Goal: Information Seeking & Learning: Check status

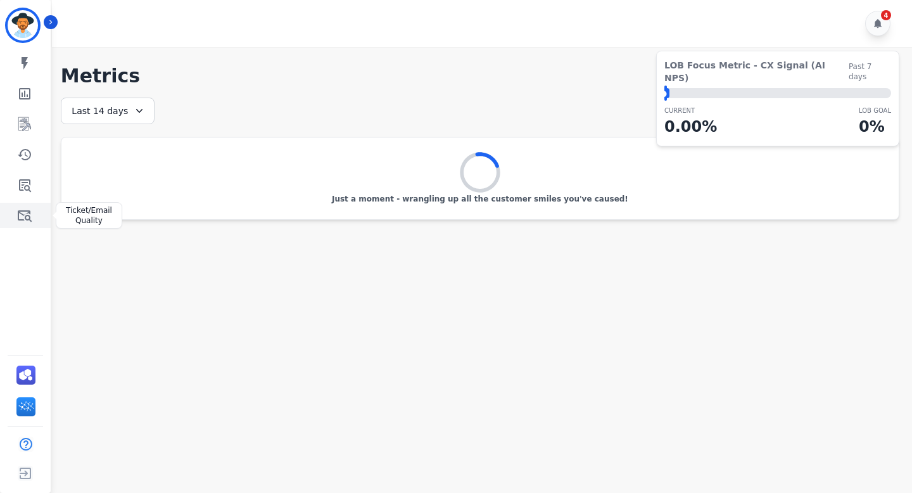
click at [23, 210] on icon "Sidebar" at bounding box center [25, 215] width 14 height 11
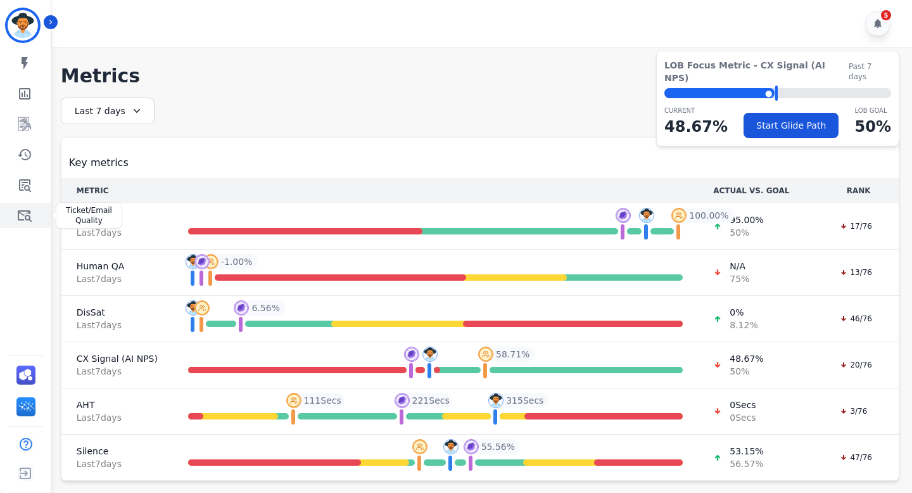
click at [24, 217] on icon "Sidebar" at bounding box center [24, 215] width 15 height 15
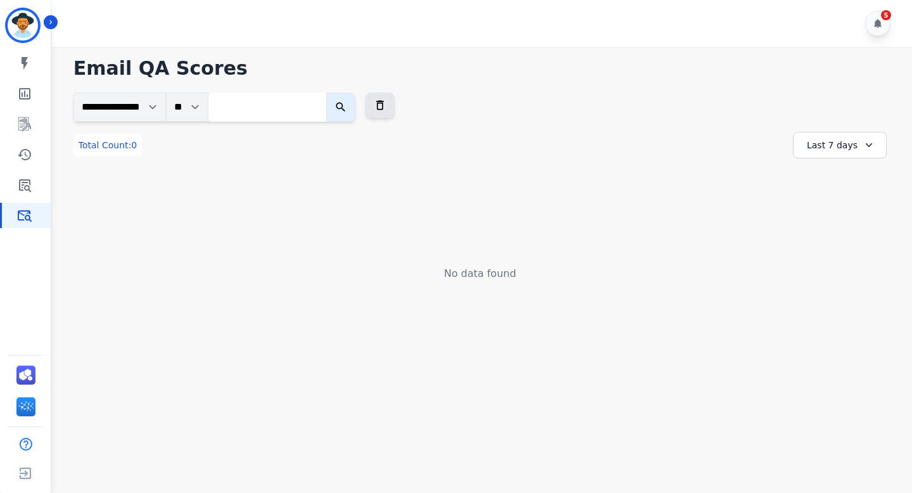
click at [863, 139] on icon at bounding box center [869, 145] width 13 height 13
click at [837, 267] on li "Last 90 days" at bounding box center [848, 268] width 63 height 13
click at [827, 137] on div "Last 90 days" at bounding box center [840, 145] width 94 height 27
click at [847, 282] on li "Last 12 months" at bounding box center [848, 289] width 63 height 25
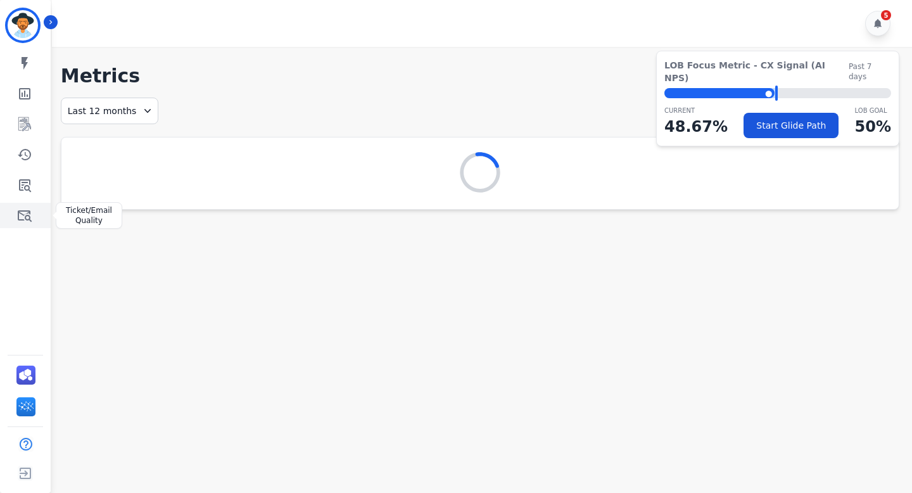
click at [34, 218] on link "Sidebar" at bounding box center [26, 215] width 49 height 25
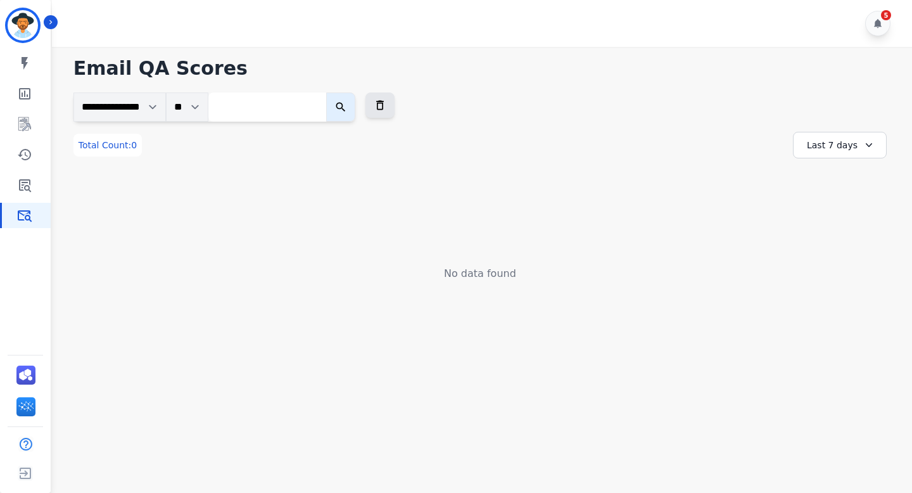
click at [829, 146] on div "Last 7 days" at bounding box center [840, 145] width 94 height 27
click at [829, 277] on li "Last 12 months" at bounding box center [848, 289] width 63 height 25
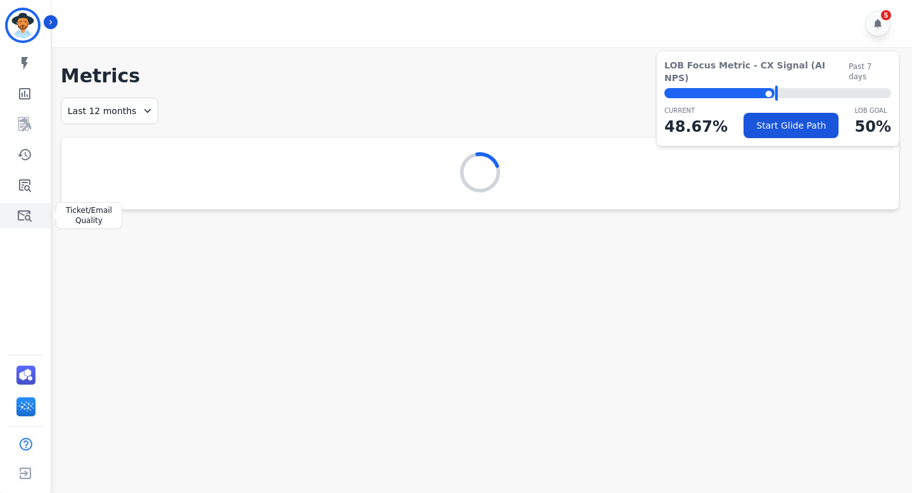
click at [33, 211] on link "Sidebar" at bounding box center [26, 215] width 49 height 25
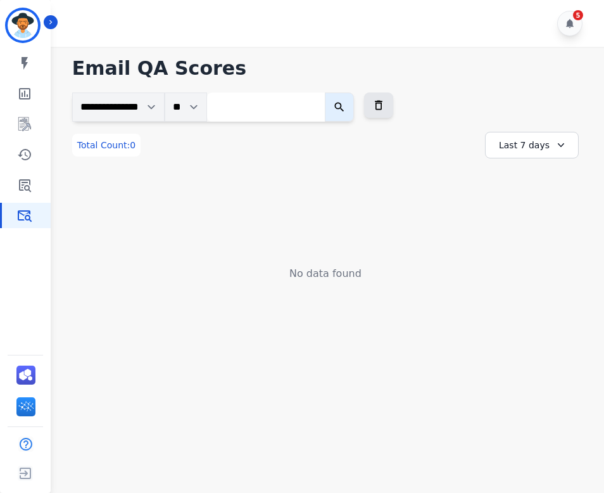
click at [513, 141] on div "Last 7 days" at bounding box center [532, 145] width 94 height 27
click at [533, 264] on li "Last 90 days" at bounding box center [540, 268] width 63 height 13
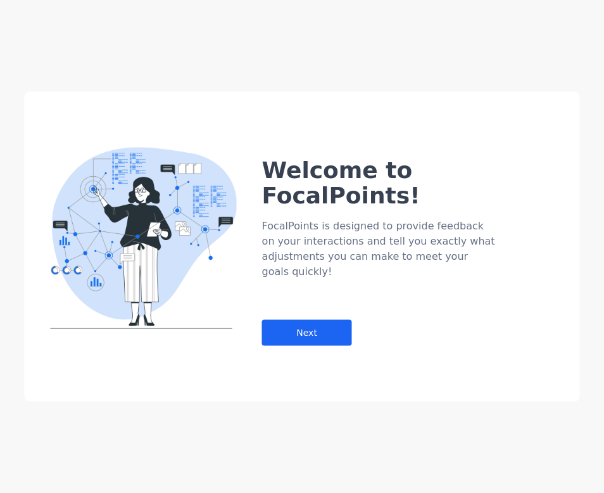
click at [29, 211] on div at bounding box center [131, 226] width 212 height 239
